Goal: Task Accomplishment & Management: Manage account settings

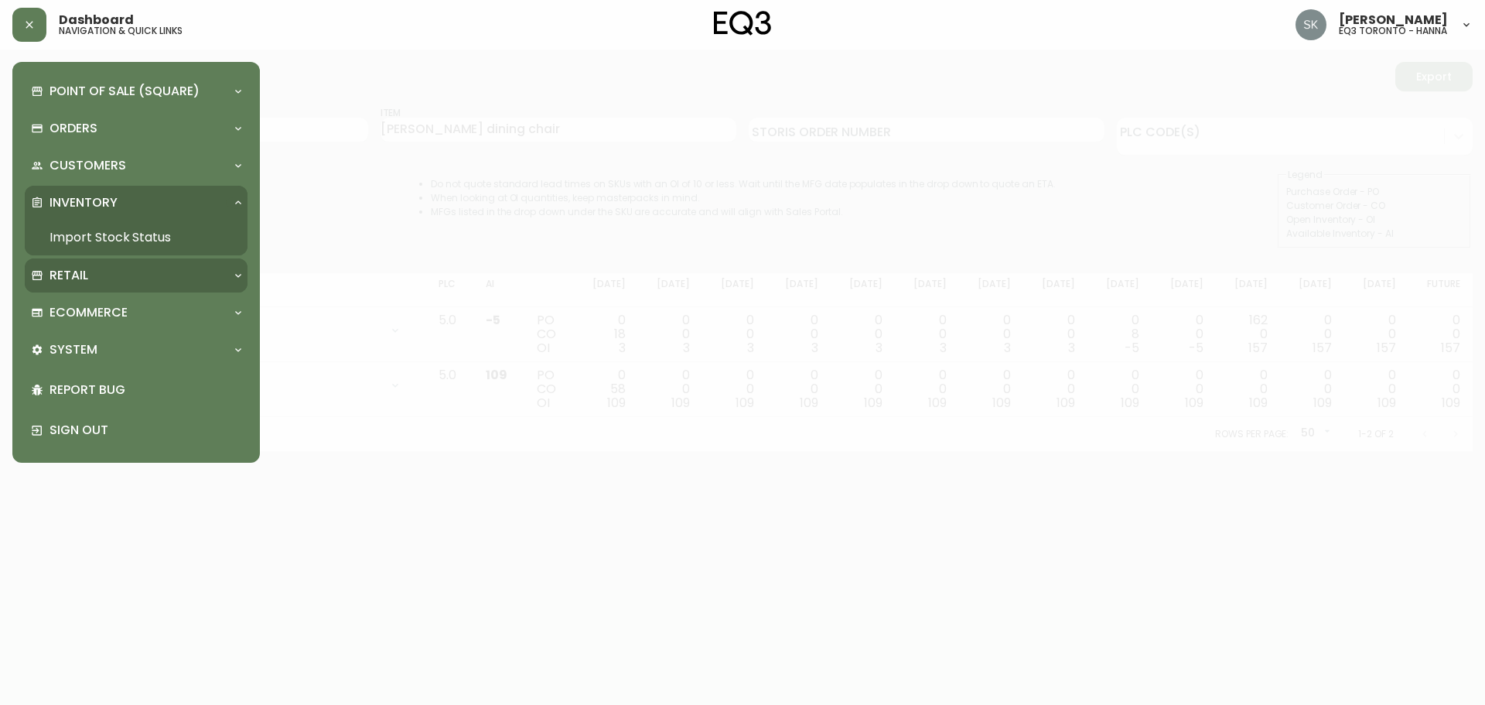
click at [104, 268] on div "Retail" at bounding box center [128, 275] width 195 height 17
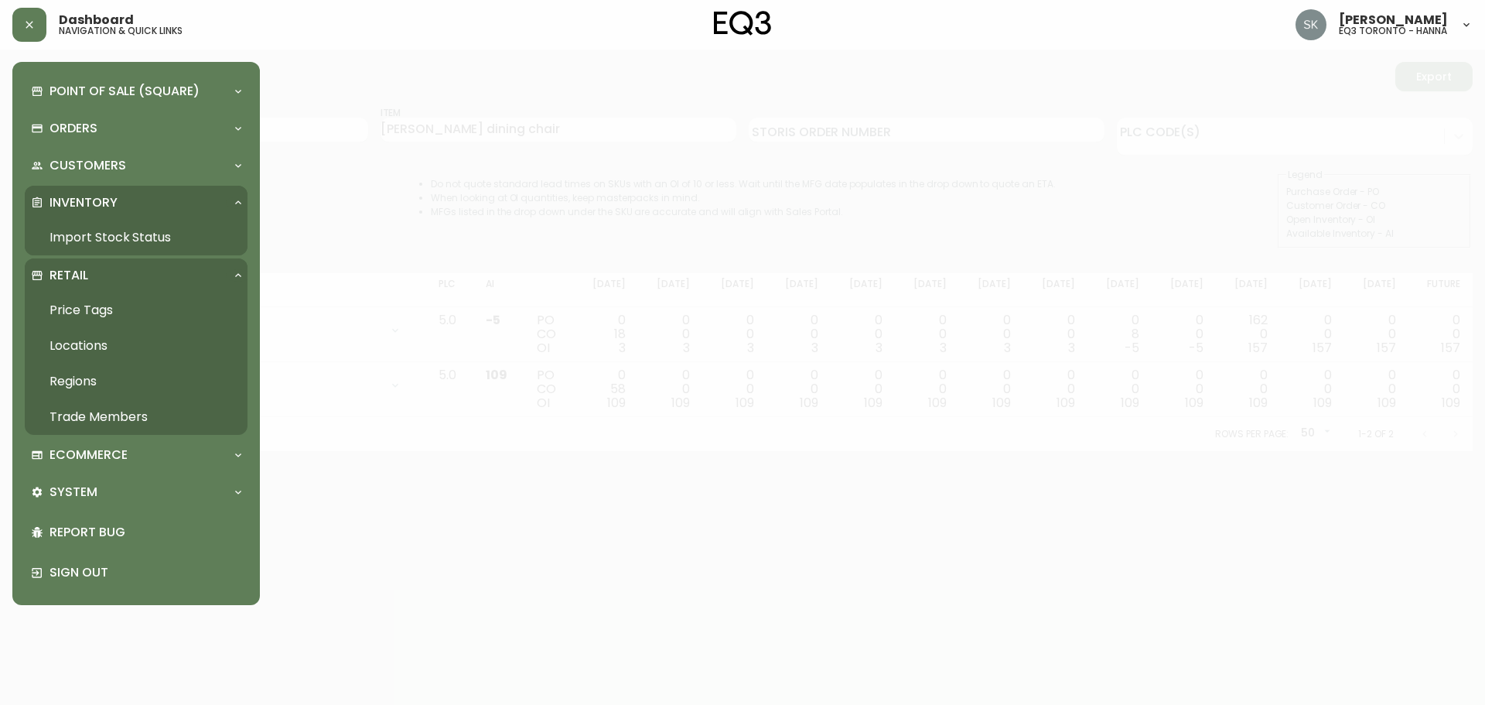
click at [103, 415] on link "Trade Members" at bounding box center [136, 417] width 223 height 36
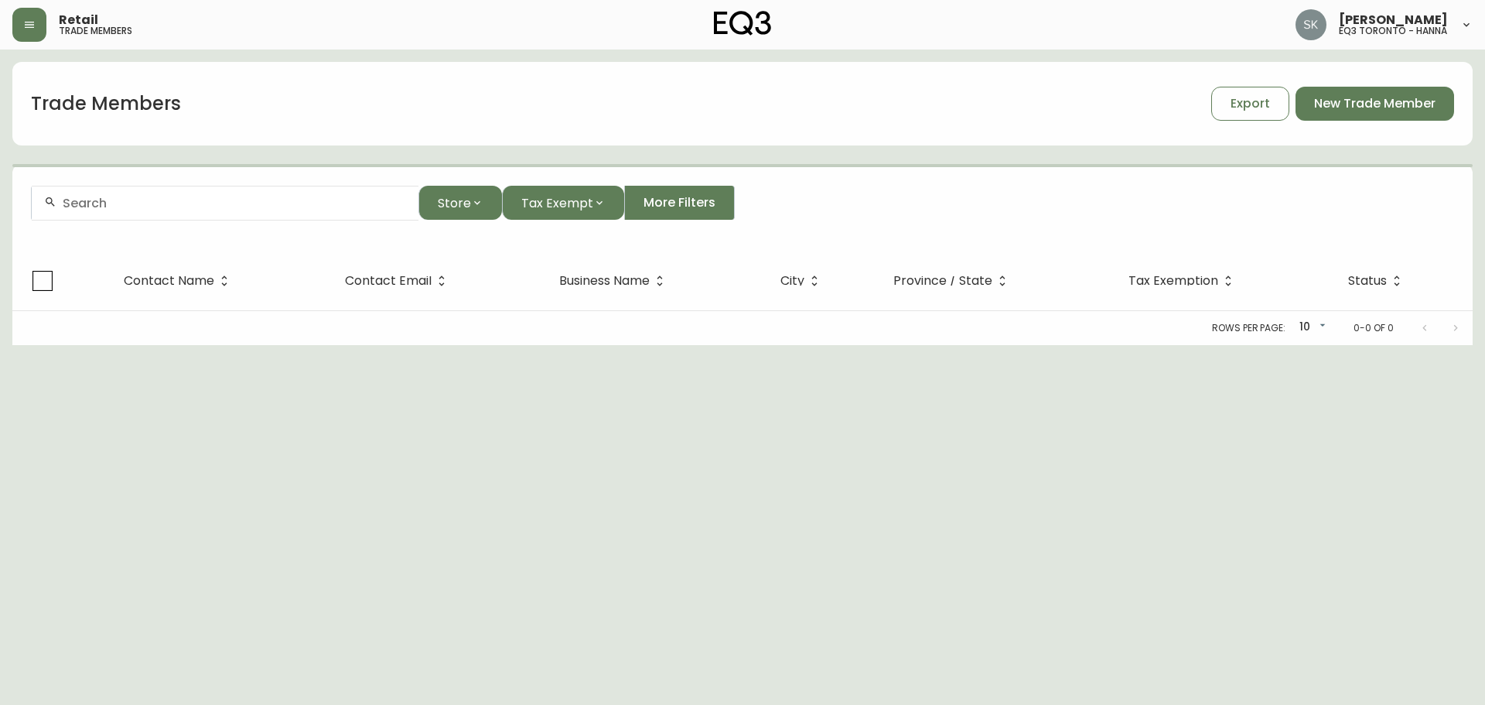
click at [242, 201] on input "text" at bounding box center [234, 203] width 343 height 15
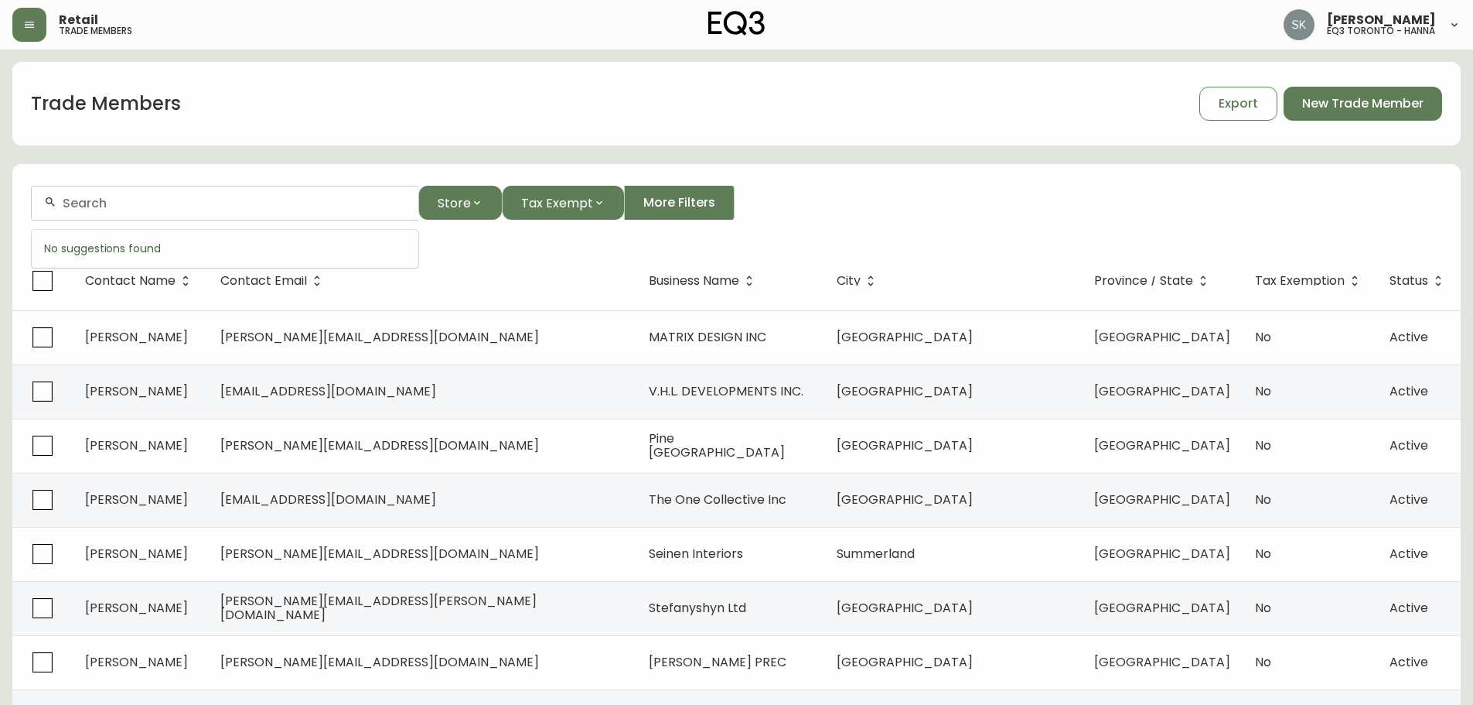
paste input "[EMAIL_ADDRESS][DOMAIN_NAME]"
click at [247, 292] on span "[EMAIL_ADDRESS][DOMAIN_NAME]" at bounding box center [158, 286] width 216 height 18
type input "[EMAIL_ADDRESS][DOMAIN_NAME]"
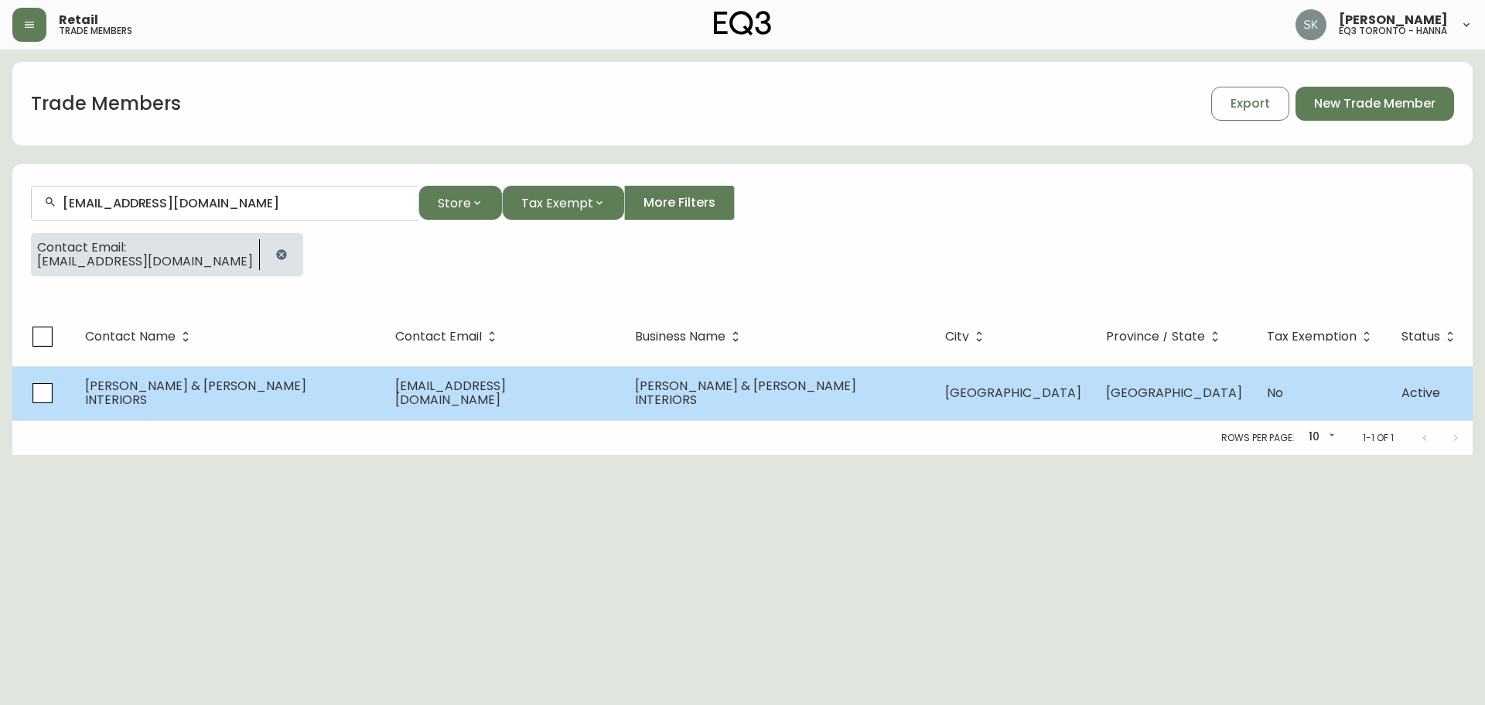
click at [680, 392] on span "[PERSON_NAME] & [PERSON_NAME] INTERIORS" at bounding box center [745, 393] width 221 height 32
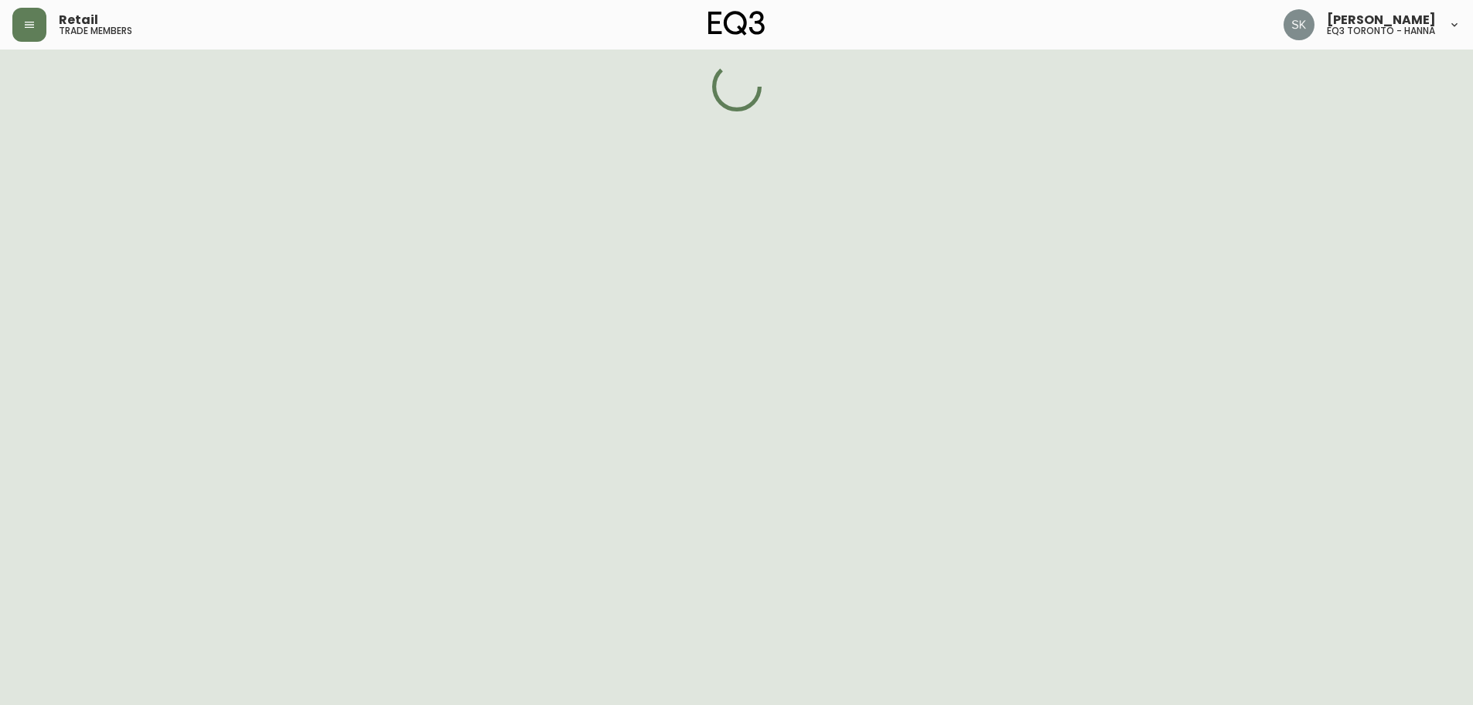
select select "ON"
select select "CA"
select select "CA_EN"
select select "Other"
select select "cjw10z96s008u6gs0ccm7hd19"
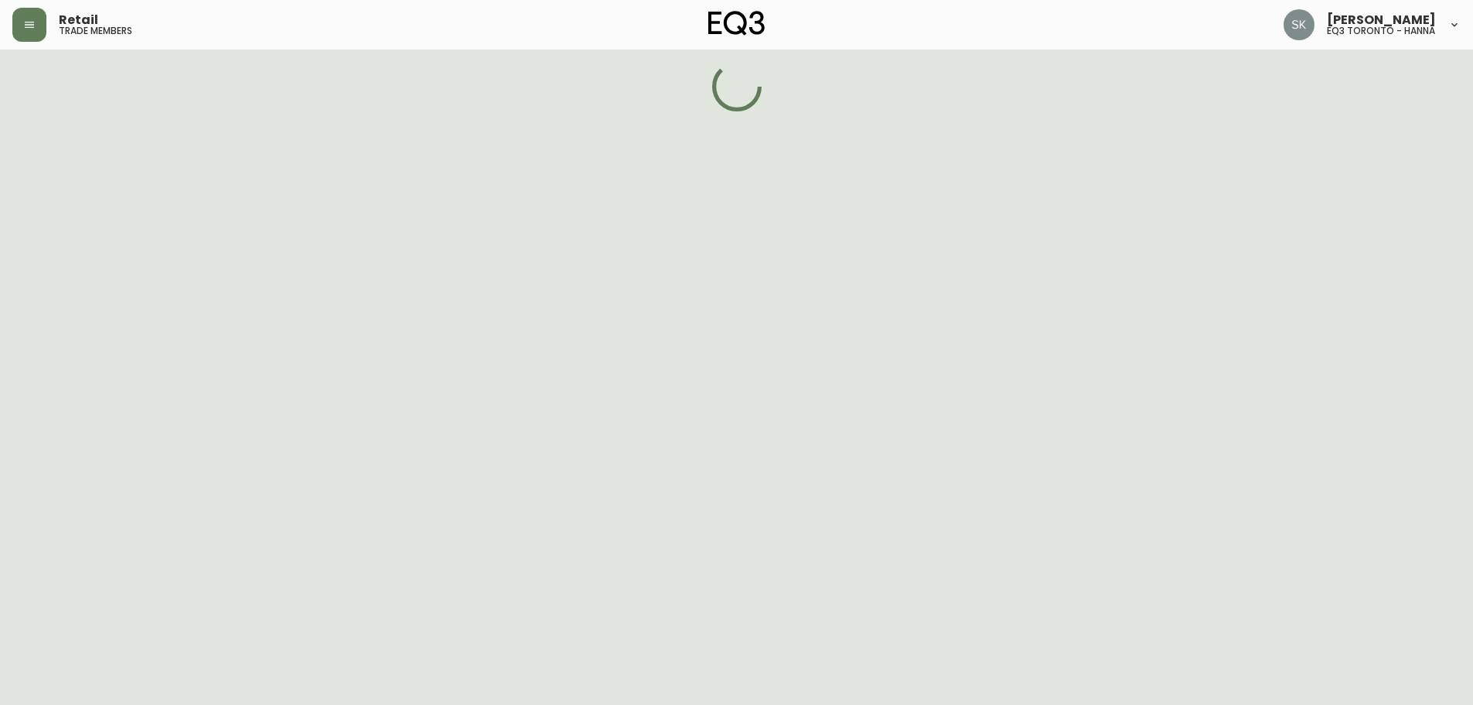
select select "false"
